Goal: Transaction & Acquisition: Obtain resource

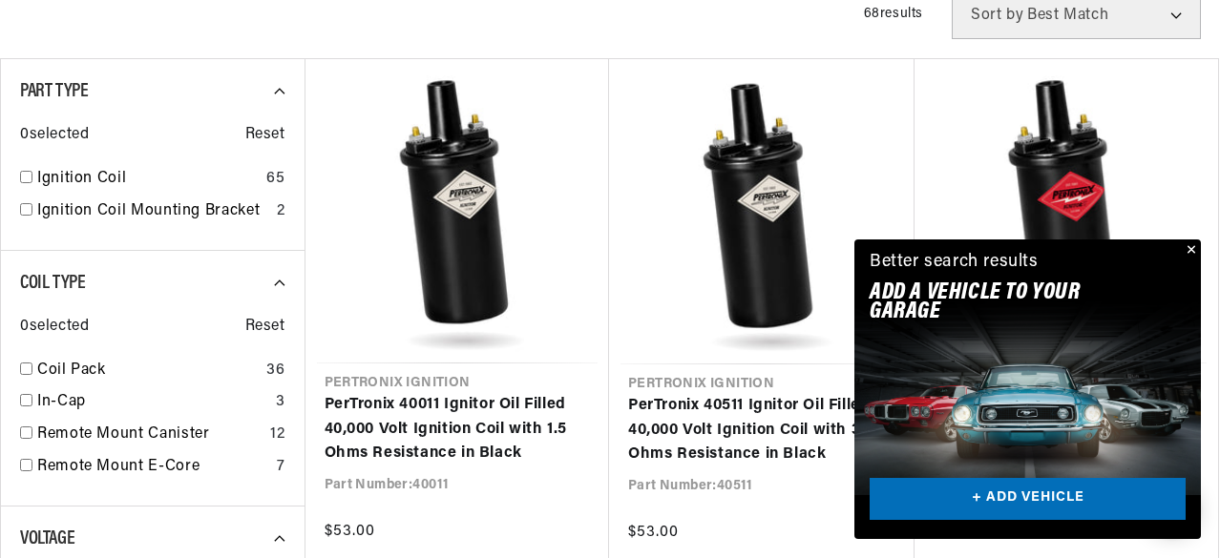
click at [1187, 250] on button "Close" at bounding box center [1189, 251] width 23 height 23
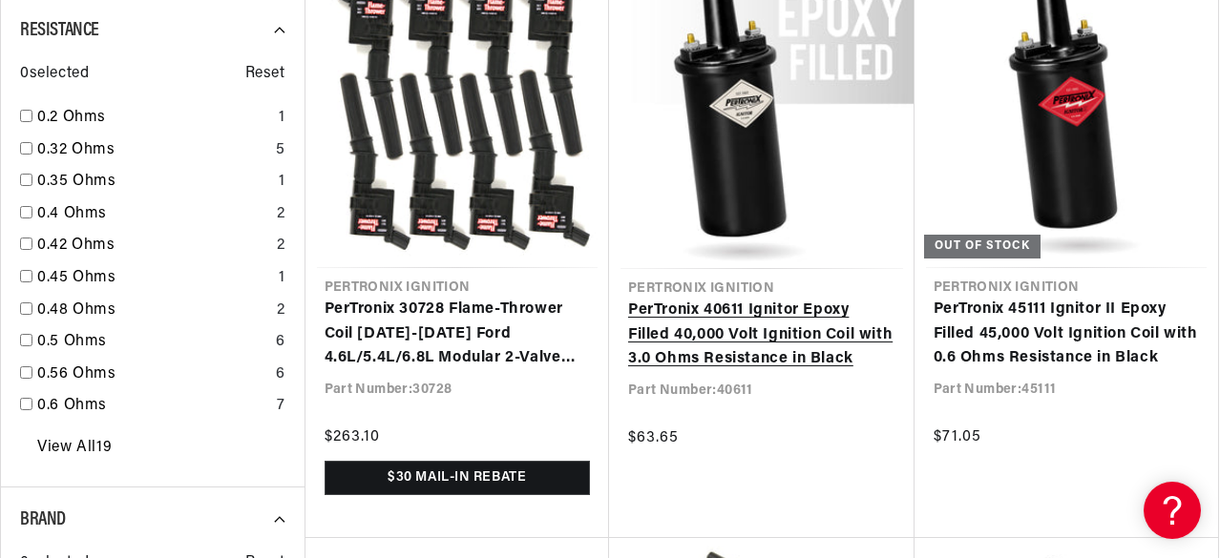
click at [758, 339] on link "PerTronix 40611 Ignitor Epoxy Filled 40,000 Volt Ignition Coil with 3.0 Ohms Re…" at bounding box center [761, 335] width 267 height 73
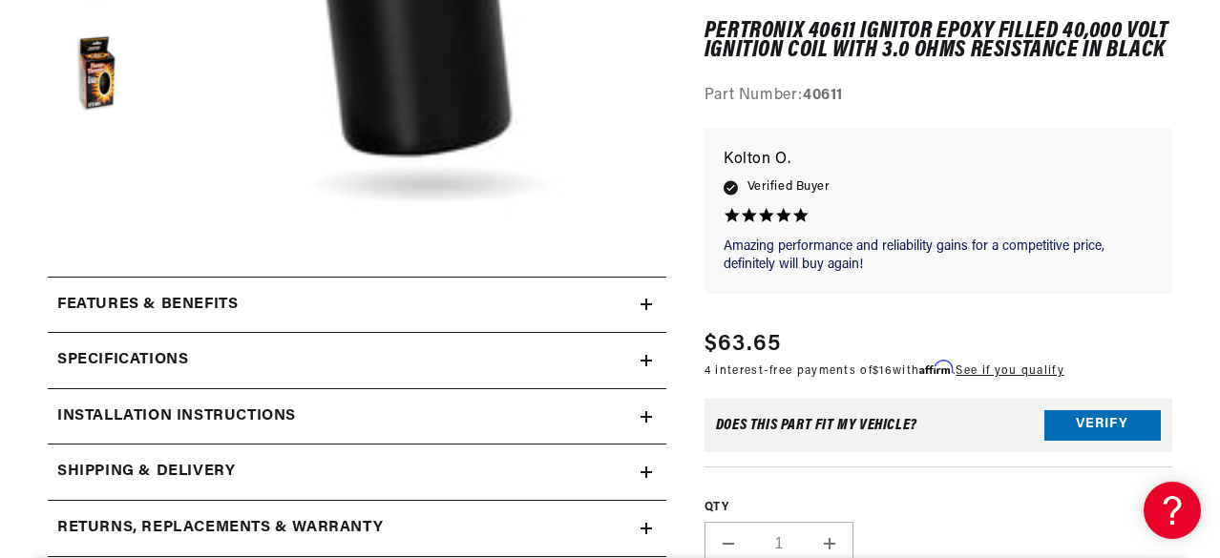
scroll to position [573, 0]
click at [268, 411] on h2 "Installation instructions" at bounding box center [176, 416] width 239 height 25
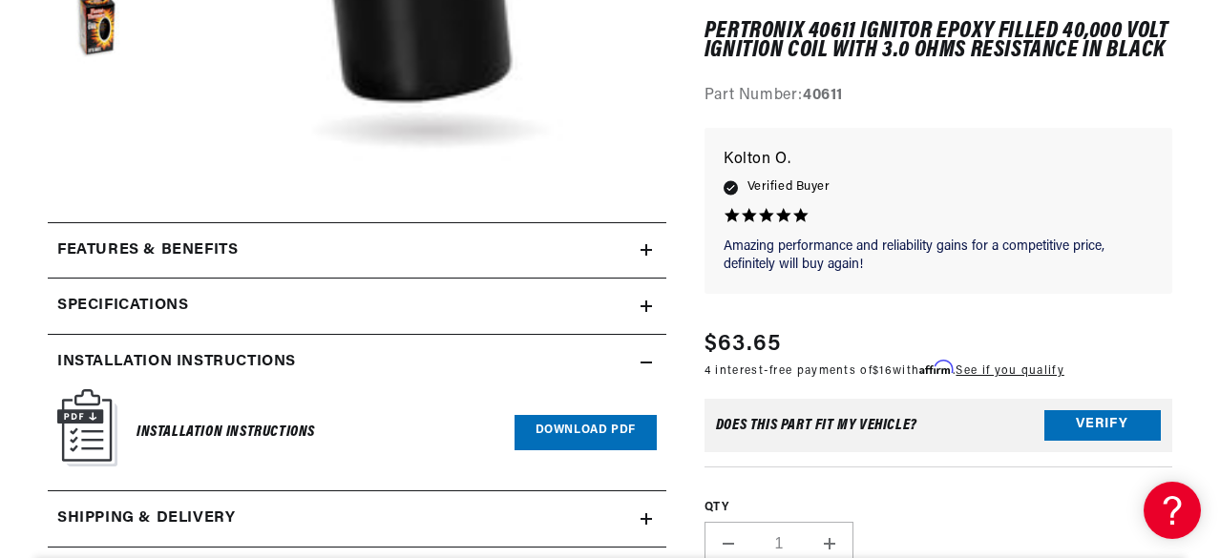
scroll to position [668, 0]
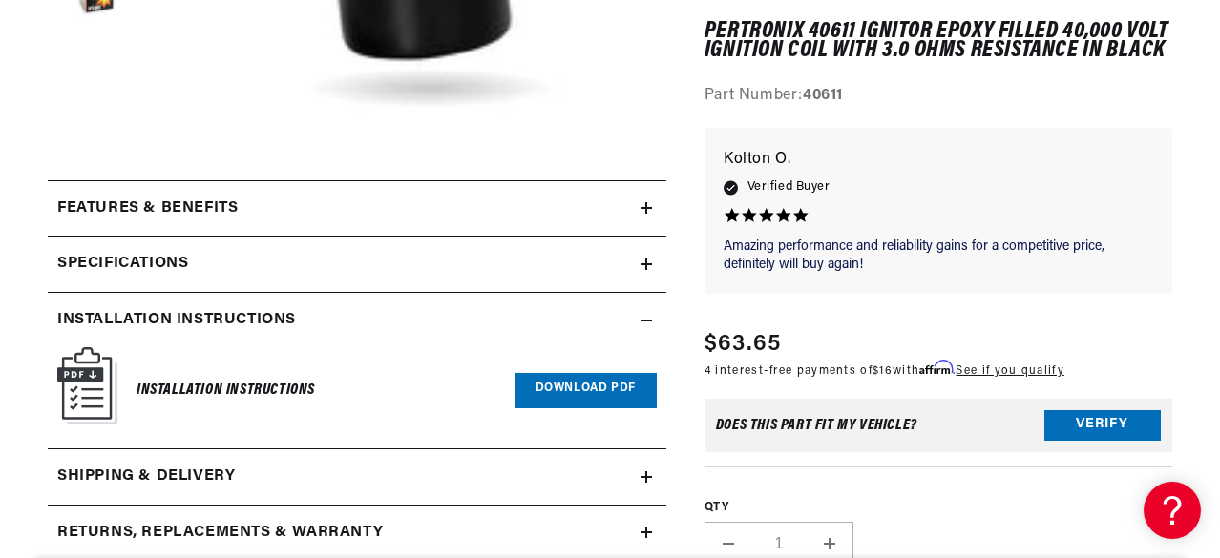
click at [204, 394] on h6 "Installation Instructions" at bounding box center [225, 391] width 178 height 26
click at [99, 383] on img at bounding box center [87, 385] width 60 height 77
click at [579, 398] on link "Download PDF" at bounding box center [585, 390] width 142 height 35
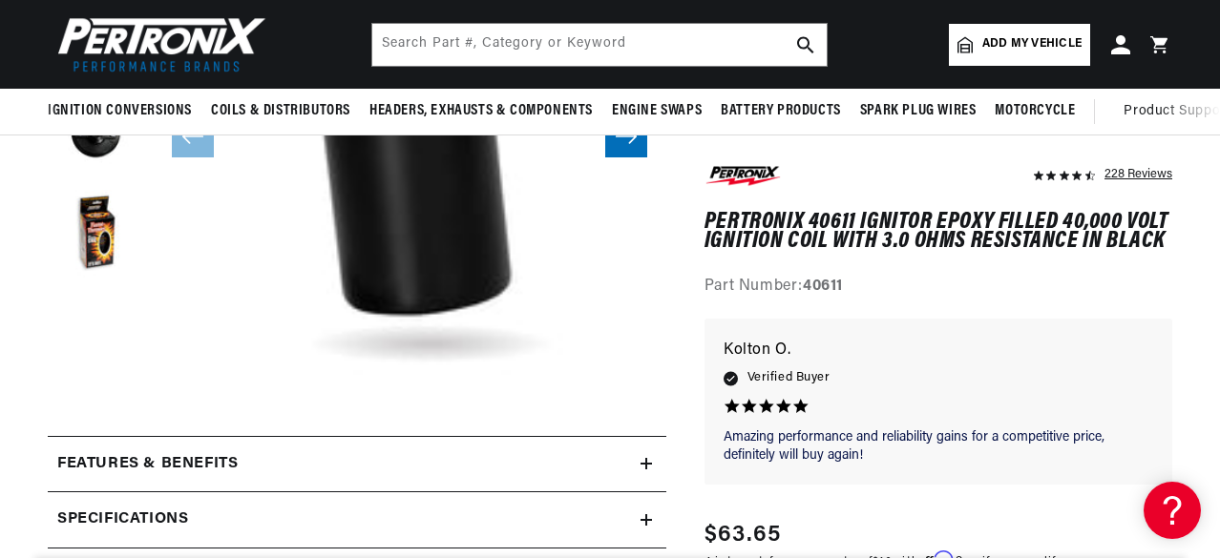
scroll to position [382, 0]
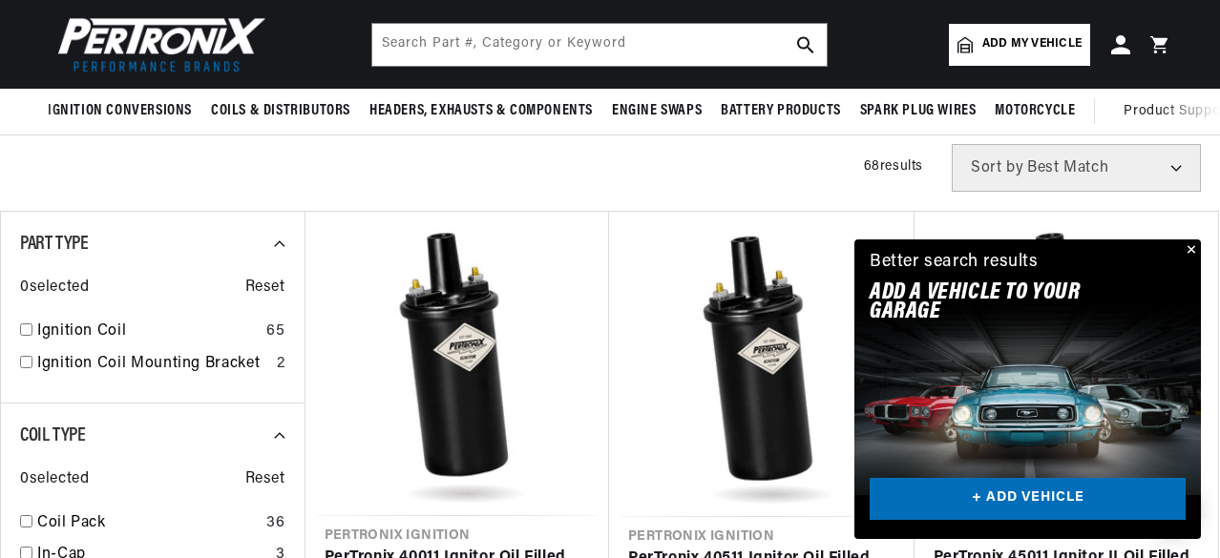
scroll to position [477, 0]
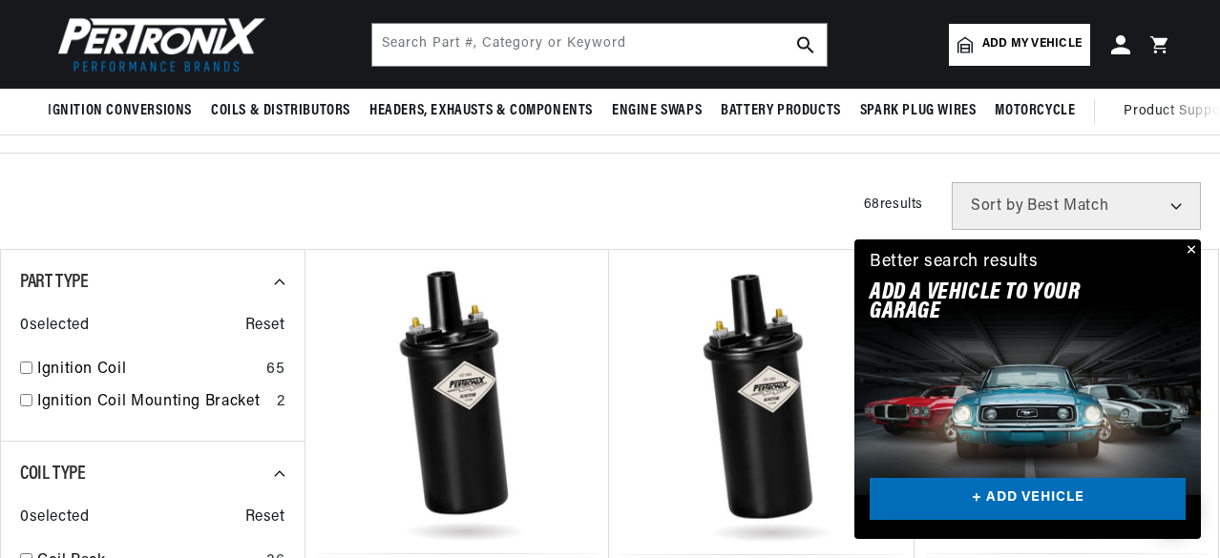
click at [1189, 248] on button "Close" at bounding box center [1189, 251] width 23 height 23
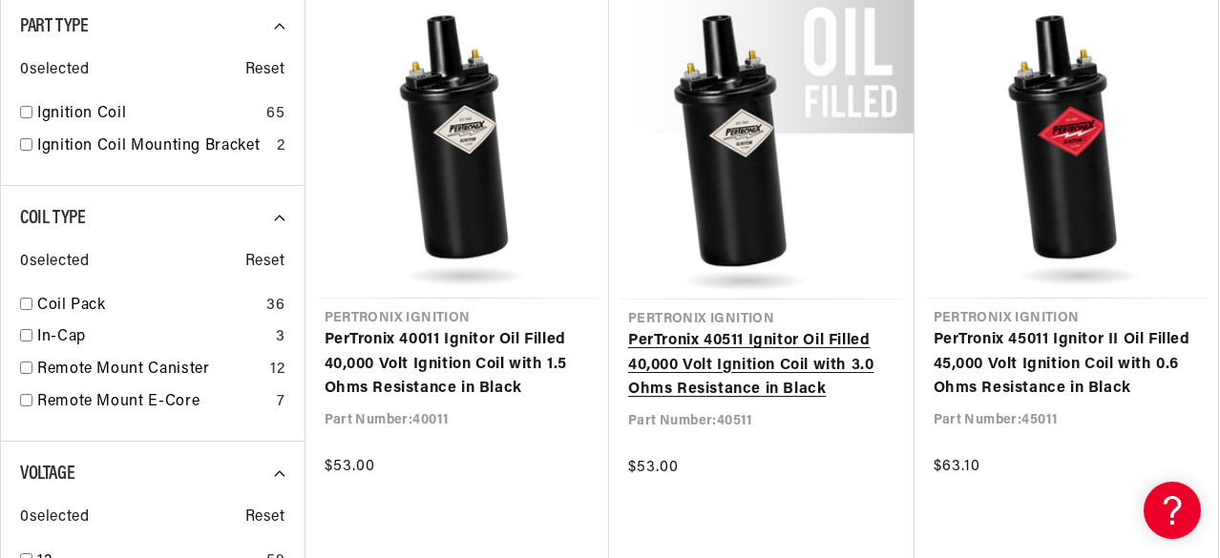
scroll to position [764, 0]
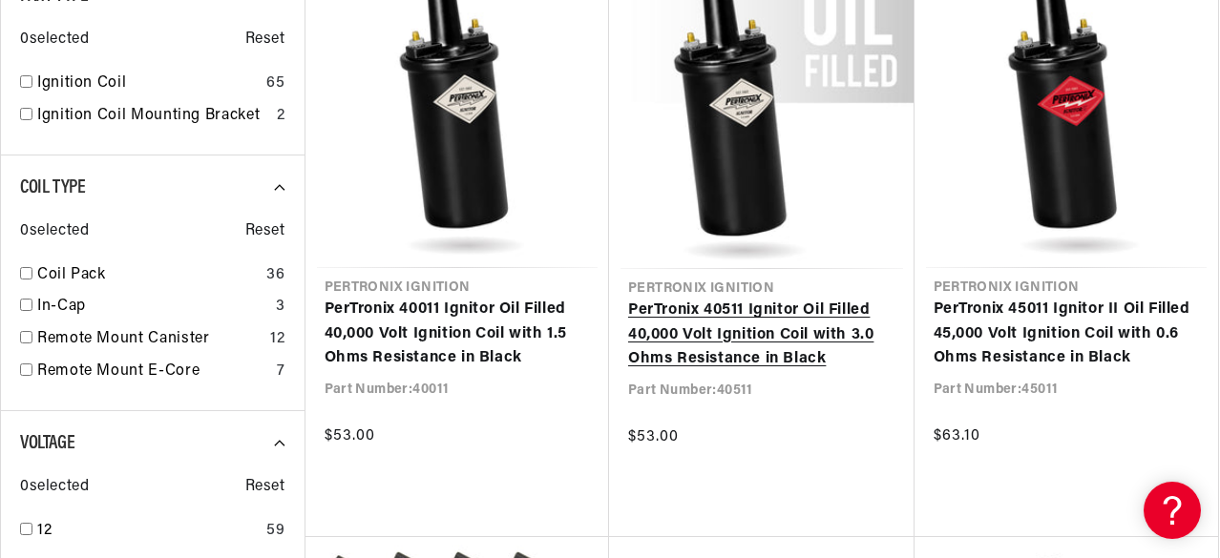
click at [739, 340] on link "PerTronix 40511 Ignitor Oil Filled 40,000 Volt Ignition Coil with 3.0 Ohms Resi…" at bounding box center [761, 335] width 267 height 73
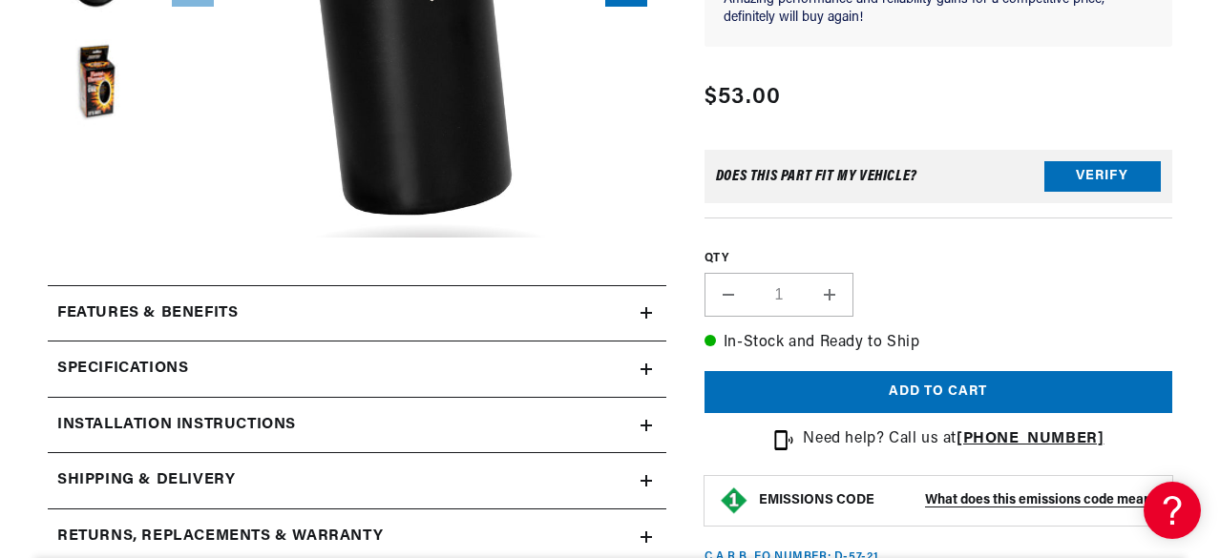
scroll to position [668, 0]
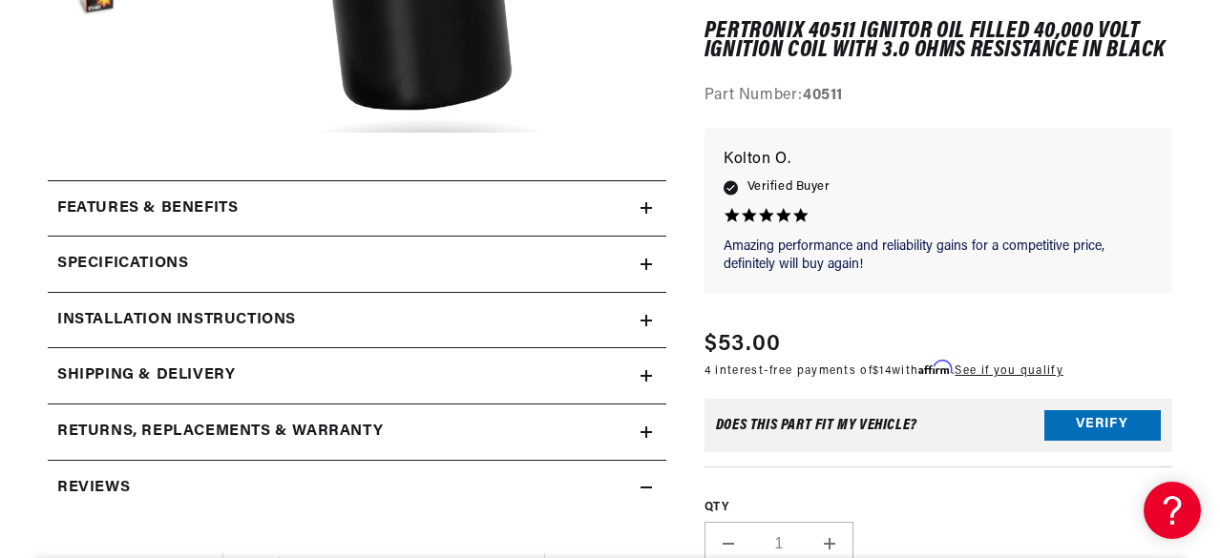
click at [640, 321] on icon at bounding box center [645, 321] width 11 height 0
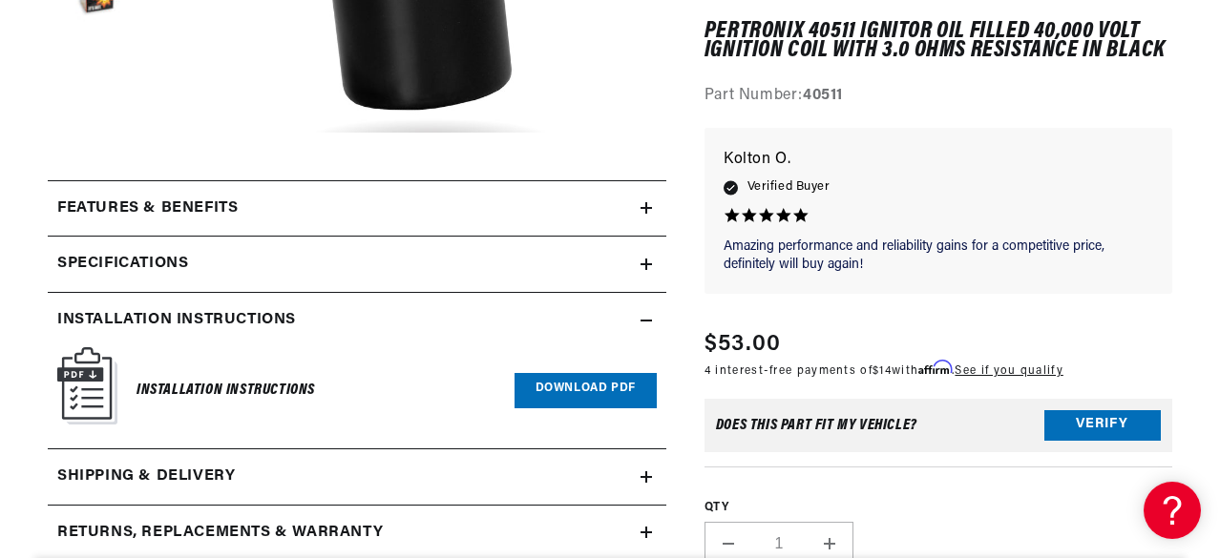
click at [575, 391] on link "Download PDF" at bounding box center [585, 390] width 142 height 35
